Goal: Task Accomplishment & Management: Manage account settings

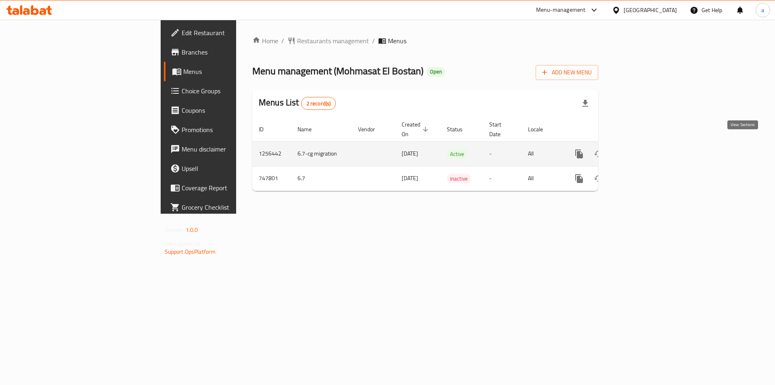
click at [642, 149] on icon "enhanced table" at bounding box center [637, 154] width 10 height 10
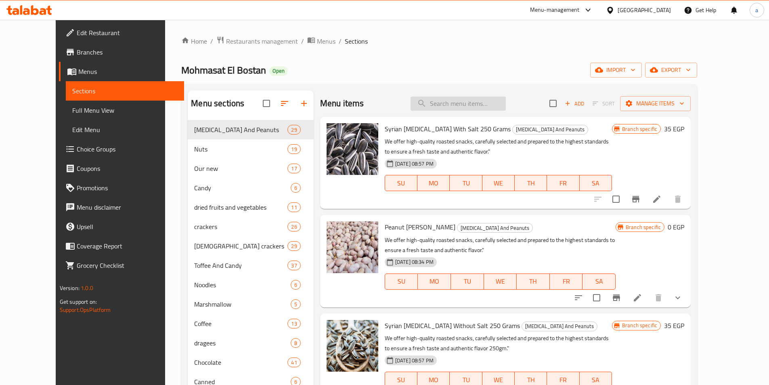
drag, startPoint x: 484, startPoint y: 111, endPoint x: 483, endPoint y: 106, distance: 5.0
click at [483, 107] on div "Menu items Add Sort Manage items" at bounding box center [505, 103] width 370 height 26
click at [483, 106] on input "search" at bounding box center [457, 103] width 95 height 14
paste input "Popcorn Corn"
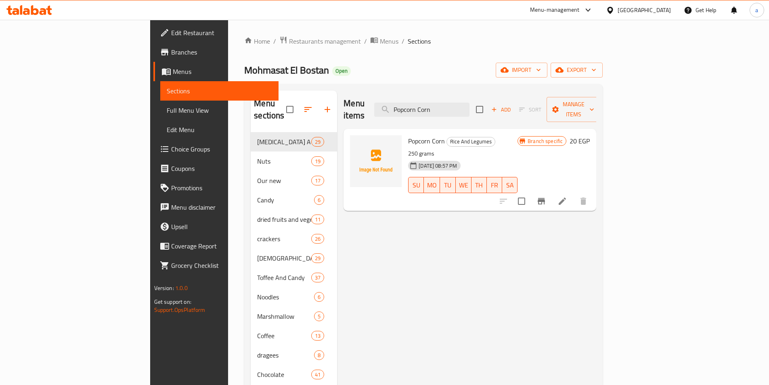
type input "Popcorn Corn"
click at [567, 196] on icon at bounding box center [562, 201] width 10 height 10
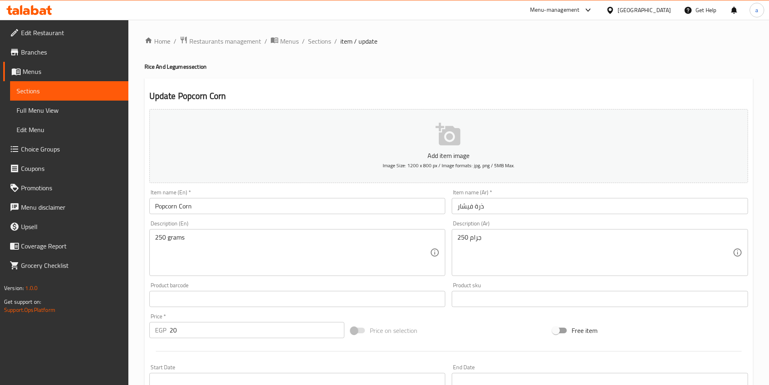
click at [208, 48] on div "Home / Restaurants management / Menus / Sections / item / update Rice And Legum…" at bounding box center [448, 295] width 608 height 518
click at [209, 43] on span "Restaurants management" at bounding box center [225, 41] width 72 height 10
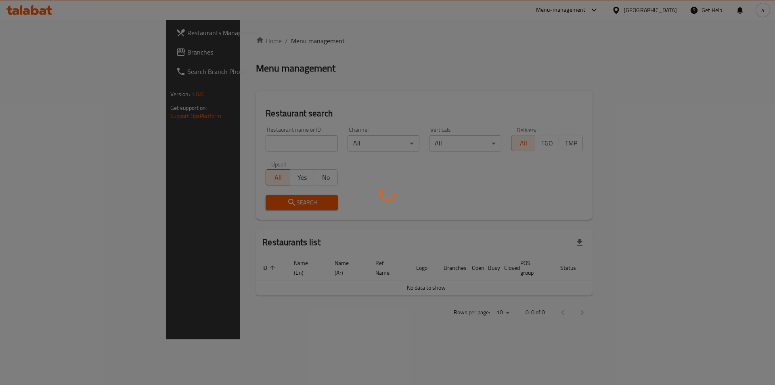
click at [81, 55] on div at bounding box center [387, 192] width 775 height 385
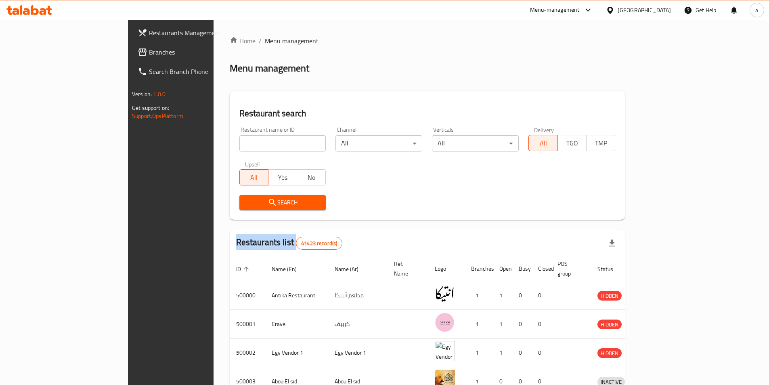
click at [128, 55] on div "Restaurants Management Branches Search Branch Phone Version: 1.0.0 Get support …" at bounding box center [384, 315] width 513 height 591
click at [149, 55] on span "Branches" at bounding box center [199, 52] width 101 height 10
